Goal: Information Seeking & Learning: Check status

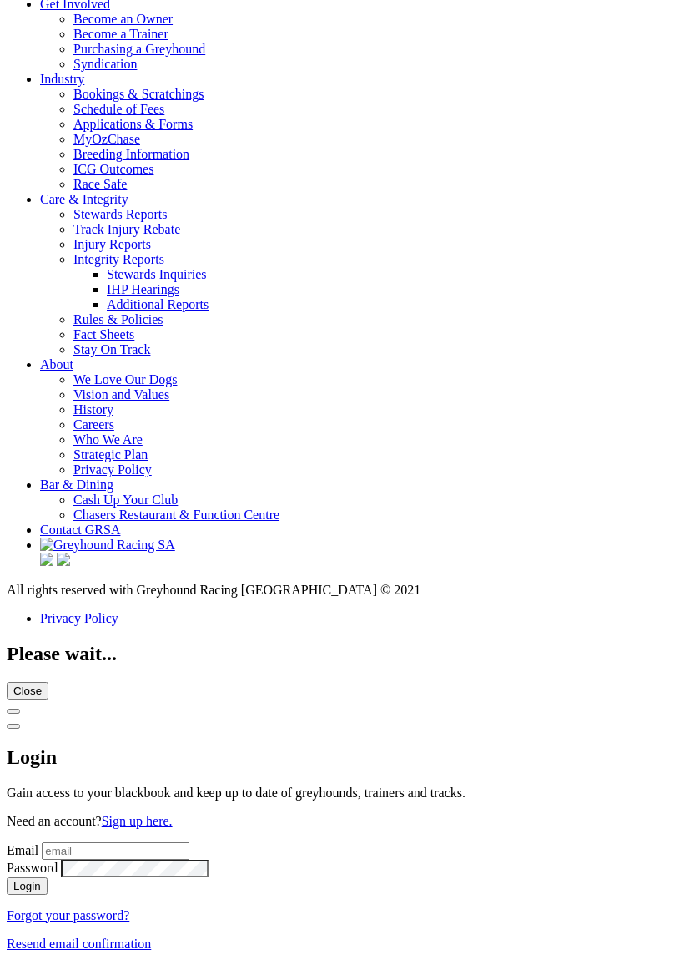
scroll to position [5919, 0]
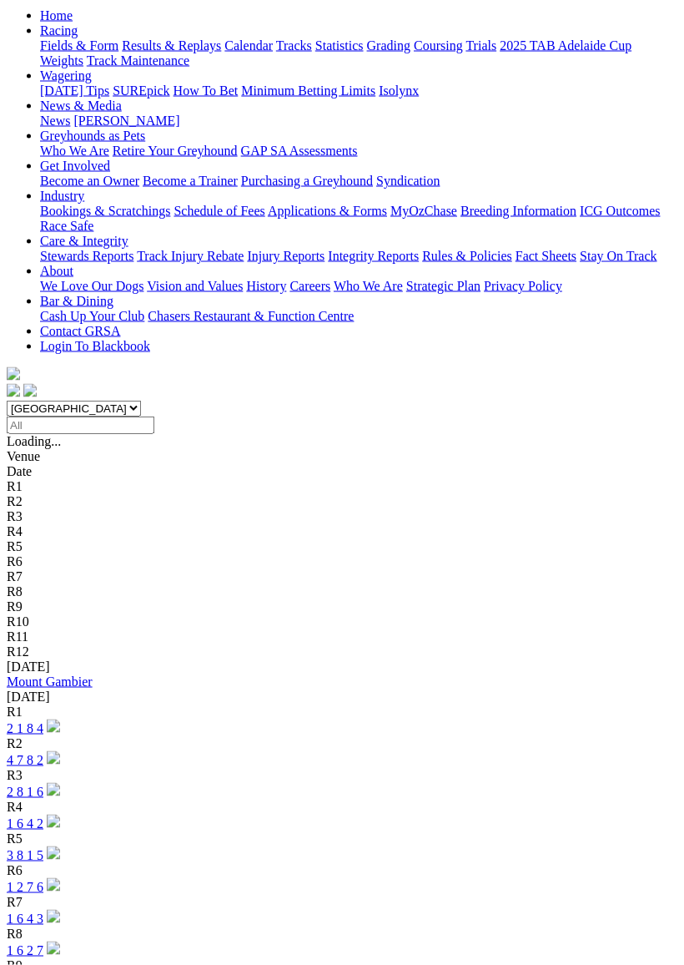
scroll to position [174, 0]
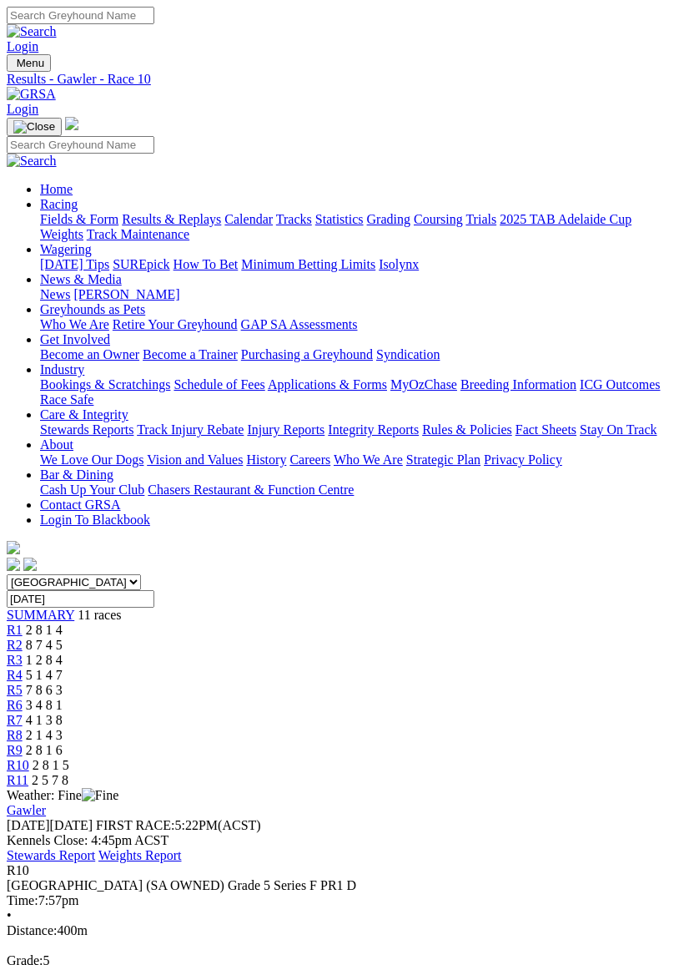
click at [29, 758] on span "R10" at bounding box center [18, 765] width 23 height 14
